Goal: Information Seeking & Learning: Learn about a topic

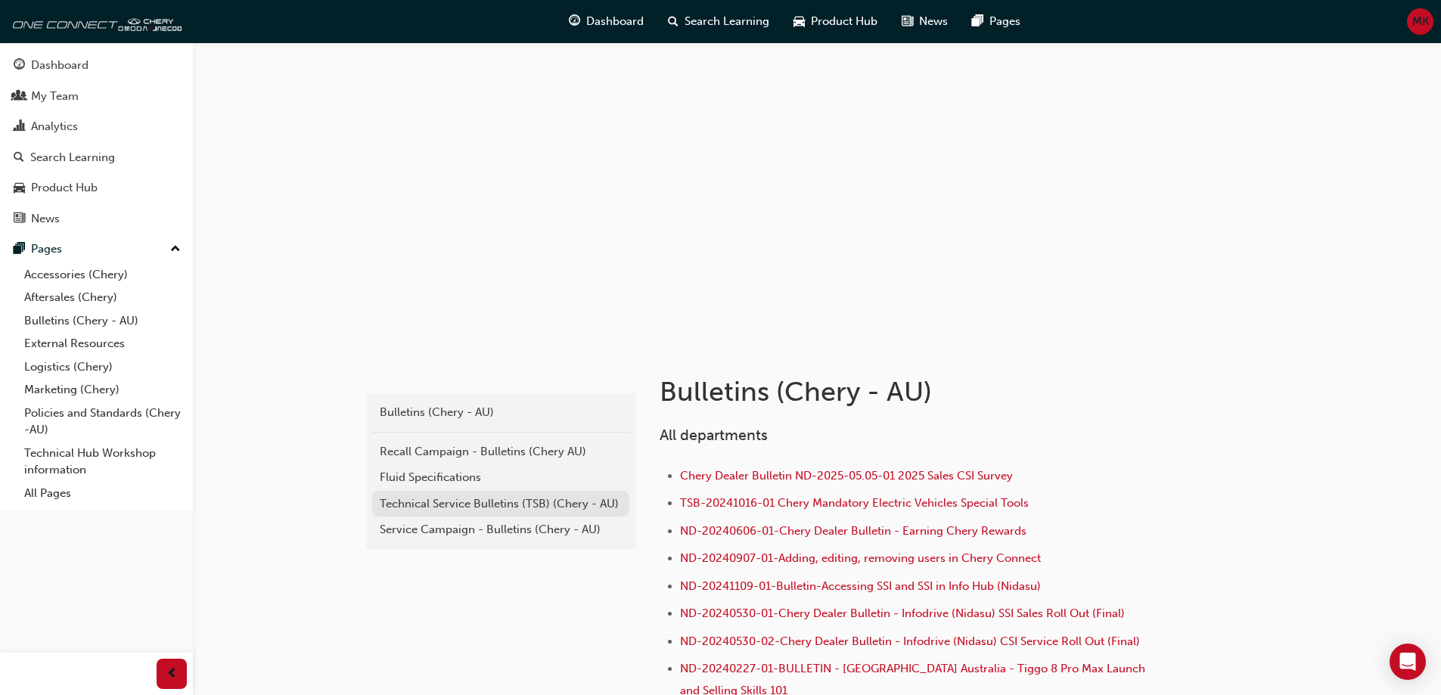
click at [481, 505] on div "Technical Service Bulletins (TSB) (Chery - AU)" at bounding box center [501, 504] width 242 height 17
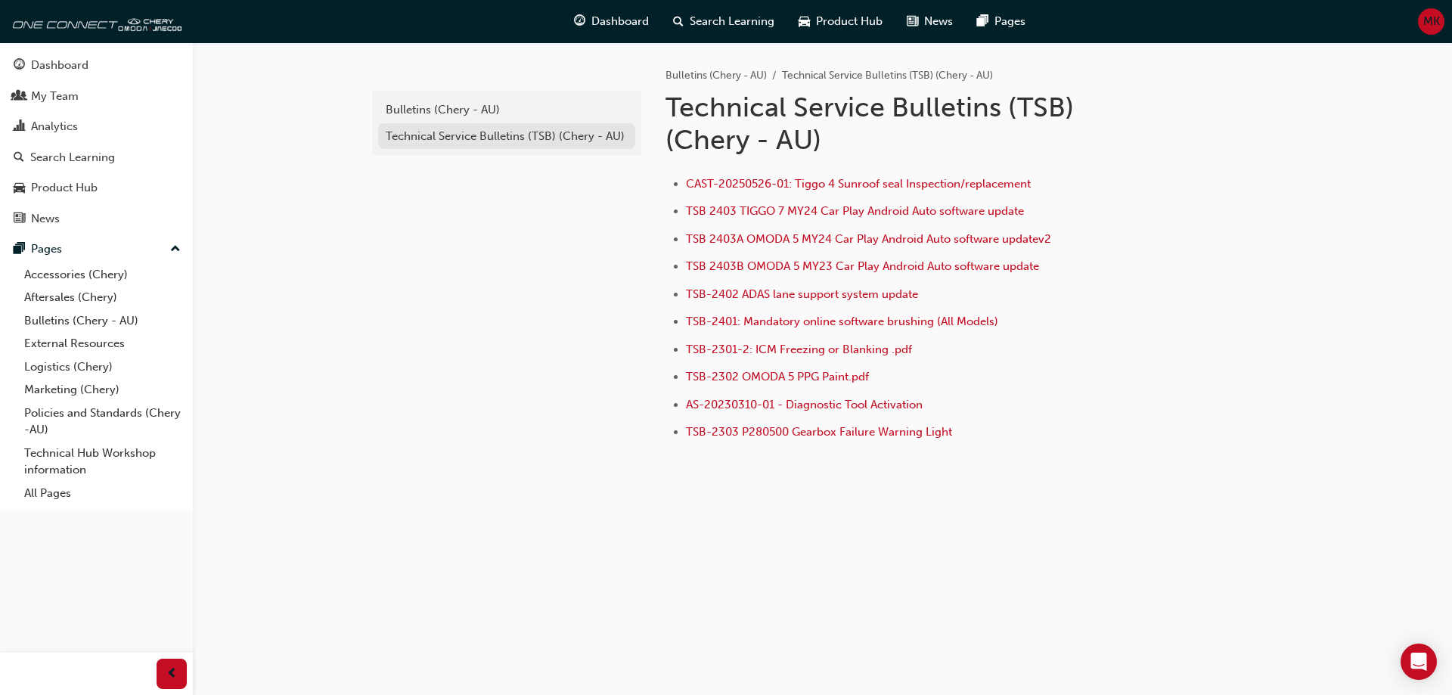
click at [484, 141] on div "Technical Service Bulletins (TSB) (Chery - AU)" at bounding box center [507, 136] width 242 height 17
click at [471, 104] on div "Bulletins (Chery - AU)" at bounding box center [507, 109] width 242 height 17
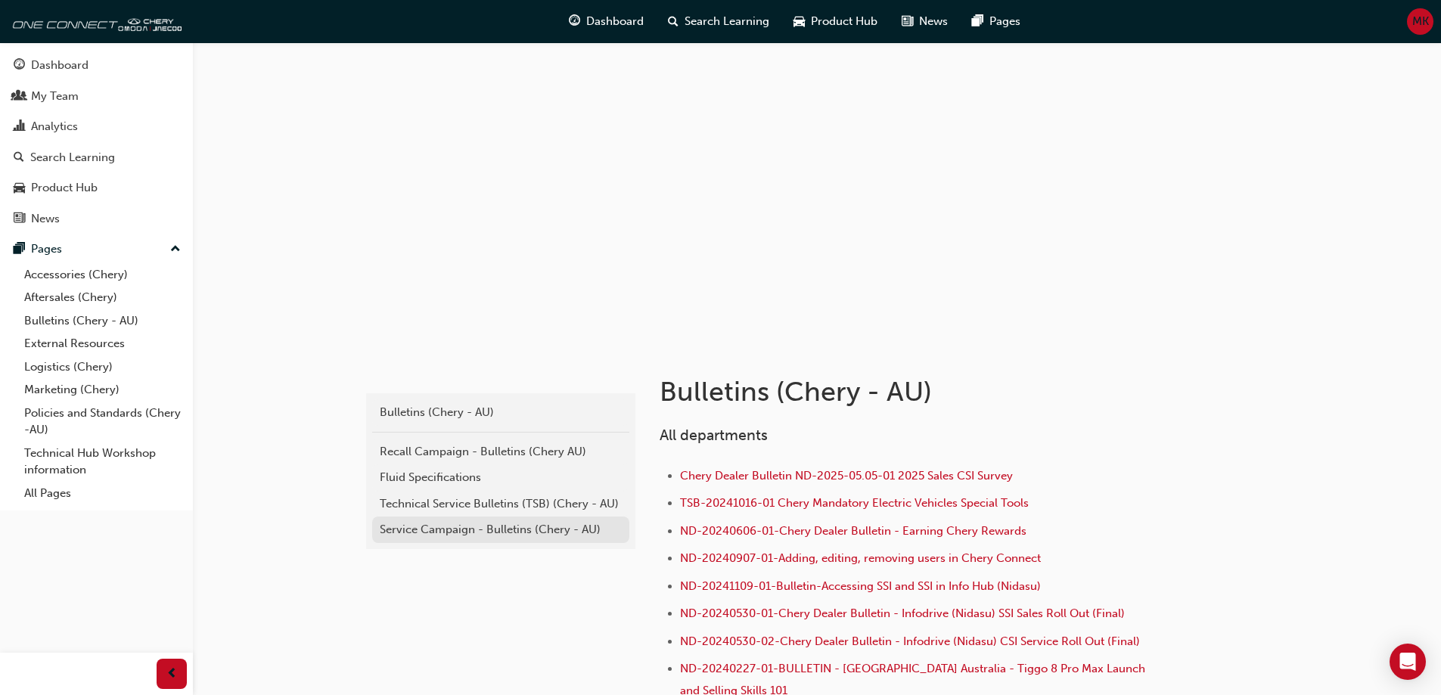
click at [520, 529] on div "Service Campaign - Bulletins (Chery - AU)" at bounding box center [501, 529] width 242 height 17
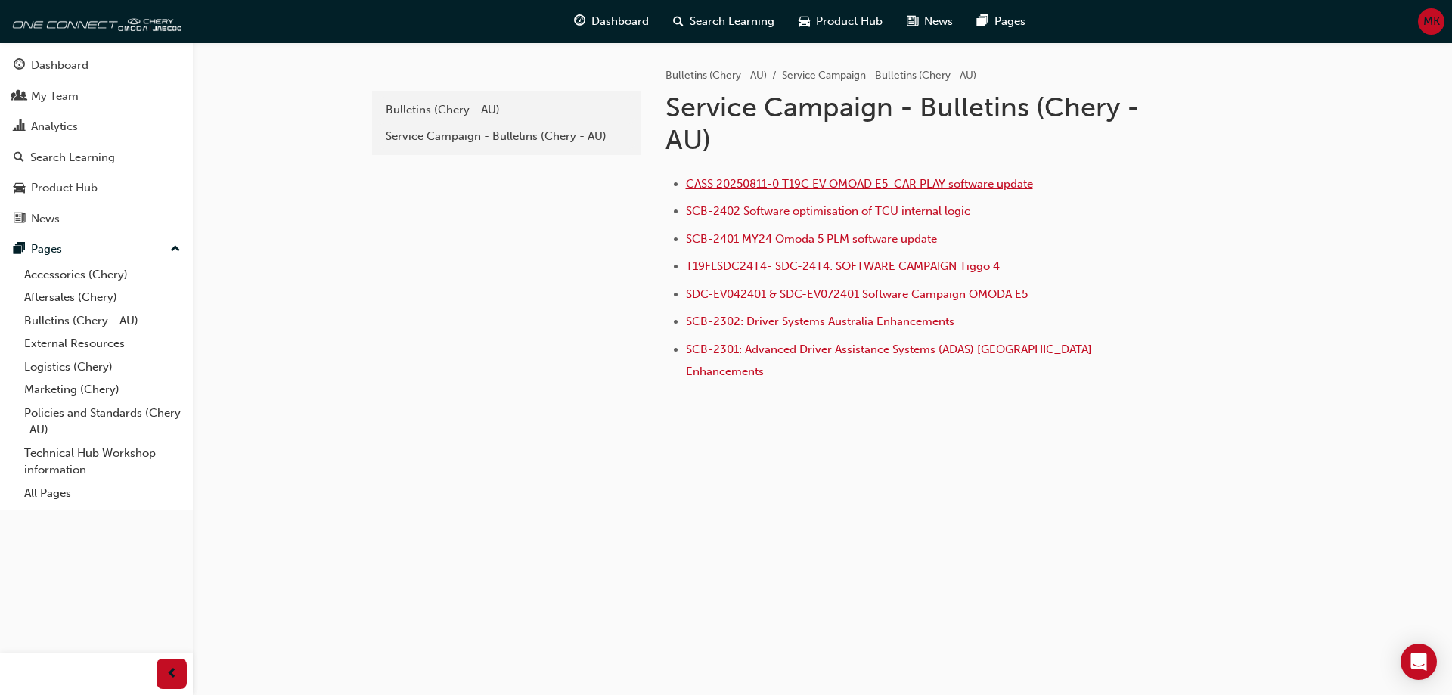
click at [872, 188] on span "CASS 20250811-0 T19C EV OMOAD E5 CAR PLAY software update" at bounding box center [859, 184] width 347 height 14
click at [868, 185] on span "CASS 20250811-0 T19C EV OMOAD E5 CAR PLAY software update" at bounding box center [859, 184] width 347 height 14
click at [934, 293] on span "SDC-EV042401 & SDC-EV072401 Software Campaign OMODA E5" at bounding box center [857, 294] width 342 height 14
click at [466, 114] on div "Bulletins (Chery - AU)" at bounding box center [507, 109] width 242 height 17
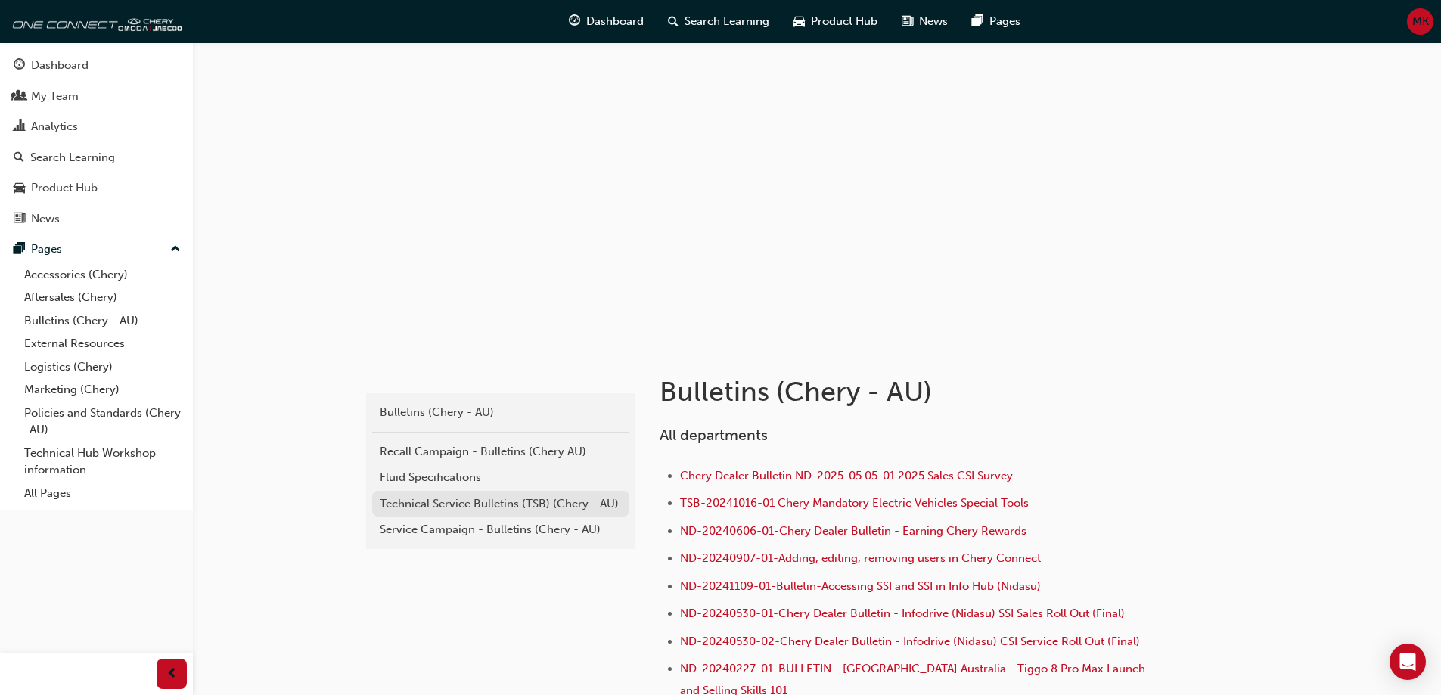
click at [474, 508] on div "Technical Service Bulletins (TSB) (Chery - AU)" at bounding box center [501, 504] width 242 height 17
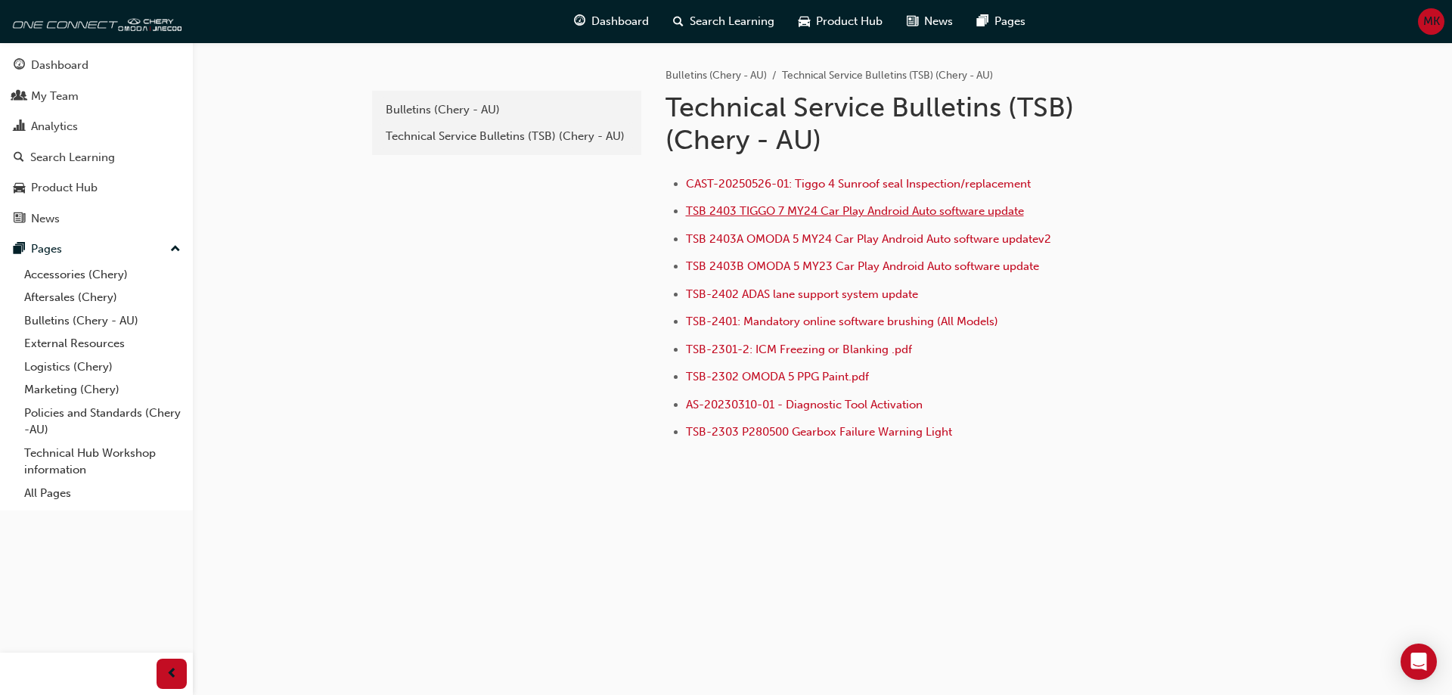
click at [856, 211] on span "TSB 2403 TIGGO 7 MY24 Car Play Android Auto software update" at bounding box center [855, 211] width 338 height 14
click at [890, 240] on span "TSB 2403A OMODA 5 MY24 Car Play Android Auto software updatev2" at bounding box center [868, 239] width 365 height 14
click at [473, 135] on div "Technical Service Bulletins (TSB) (Chery - AU)" at bounding box center [507, 136] width 242 height 17
click at [465, 109] on div "Bulletins (Chery - AU)" at bounding box center [507, 109] width 242 height 17
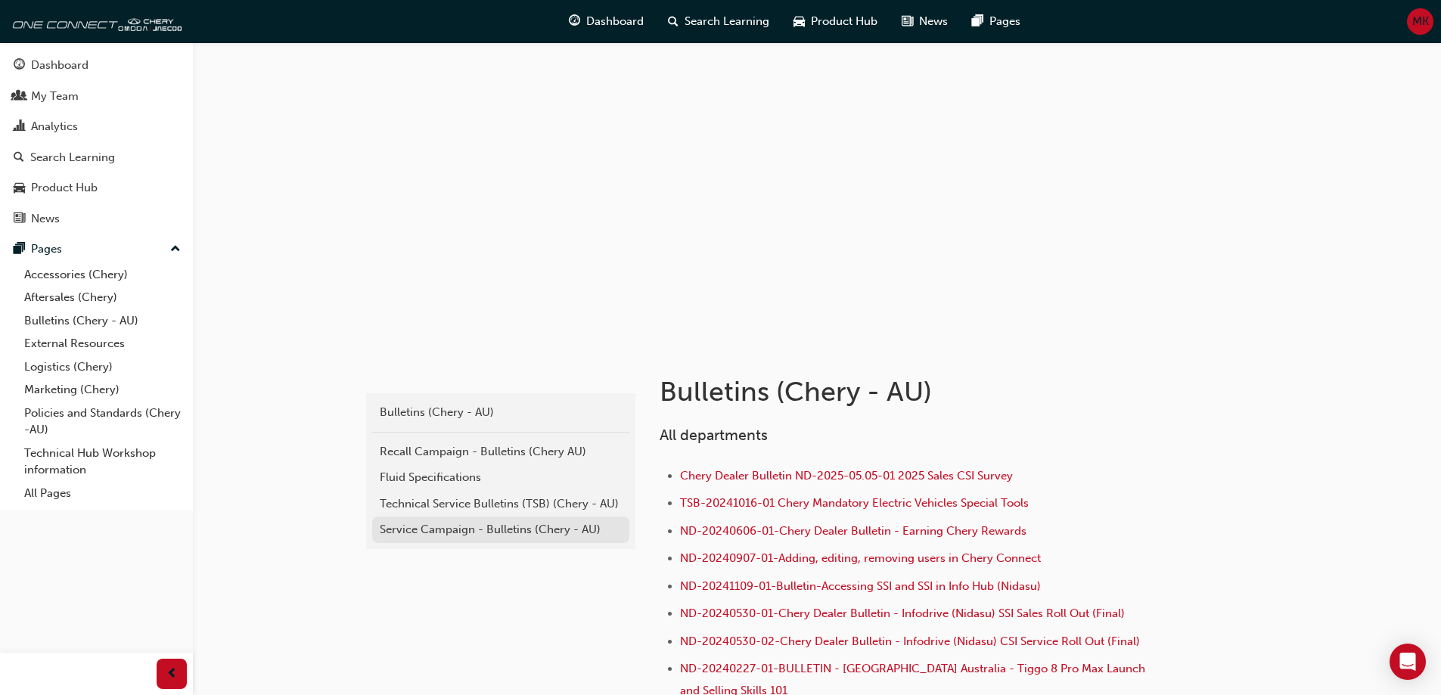
click at [517, 530] on div "Service Campaign - Bulletins (Chery - AU)" at bounding box center [501, 529] width 242 height 17
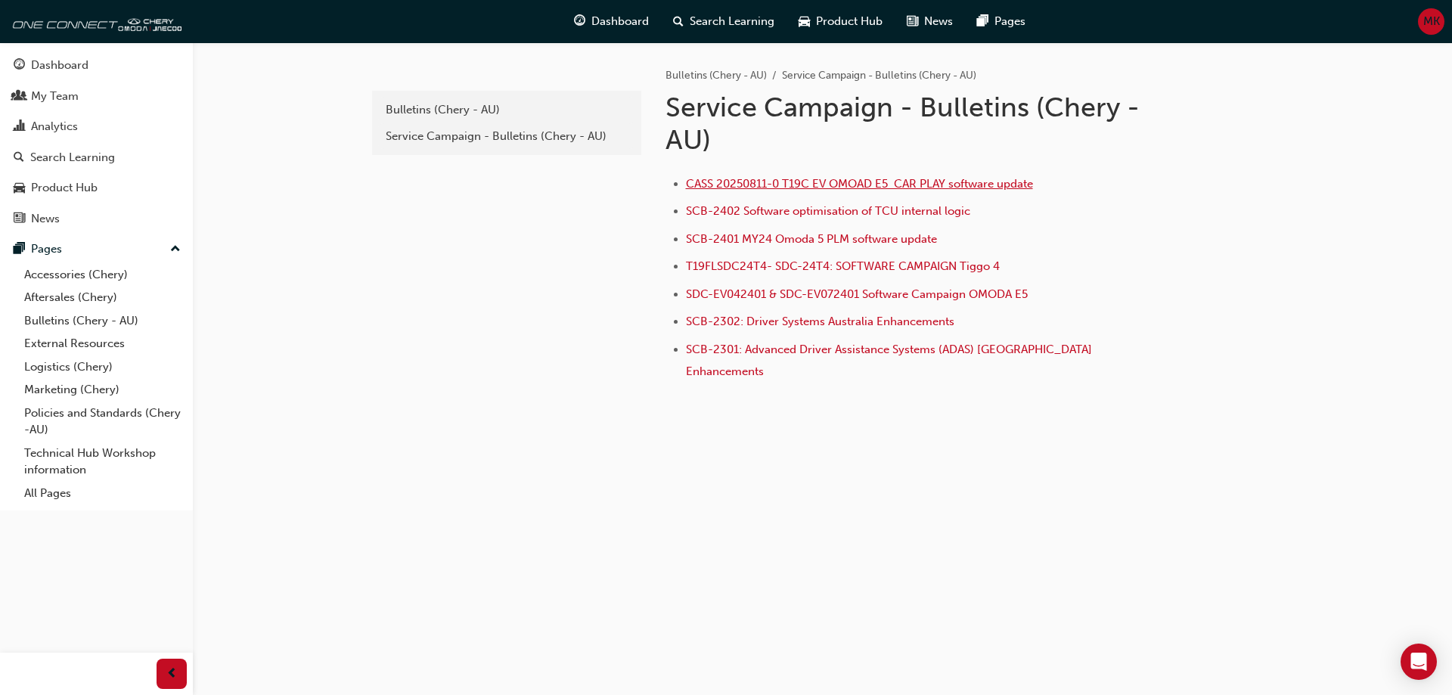
click at [755, 184] on span "CASS 20250811-0 T19C EV OMOAD E5 CAR PLAY software update" at bounding box center [859, 184] width 347 height 14
